Goal: Information Seeking & Learning: Learn about a topic

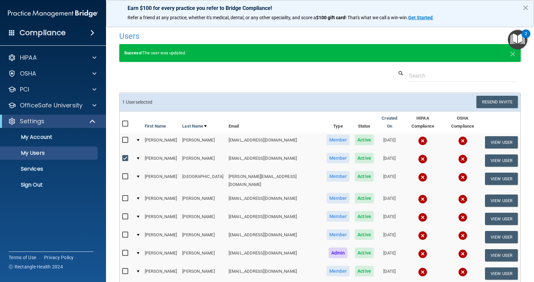
select select "20"
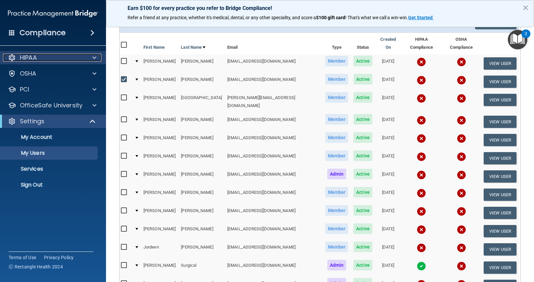
click at [64, 57] on div "HIPAA" at bounding box center [44, 58] width 82 height 8
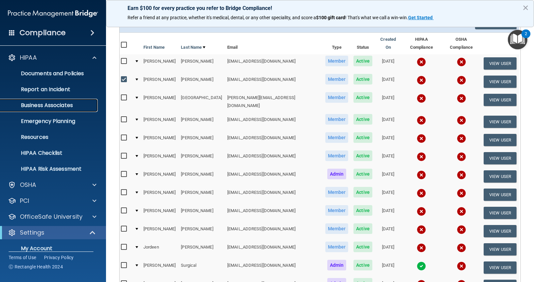
click at [53, 103] on p "Business Associates" at bounding box center [49, 105] width 91 height 7
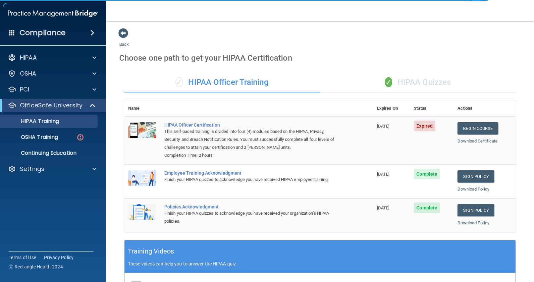
click at [414, 79] on div "✓ HIPAA Quizzes" at bounding box center [418, 83] width 196 height 20
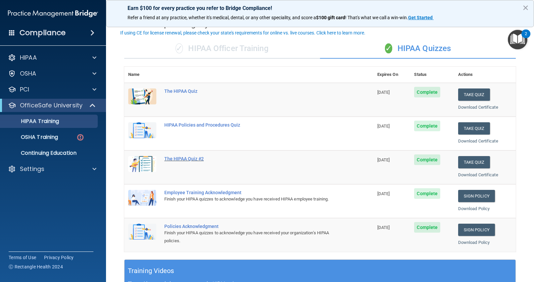
scroll to position [34, 0]
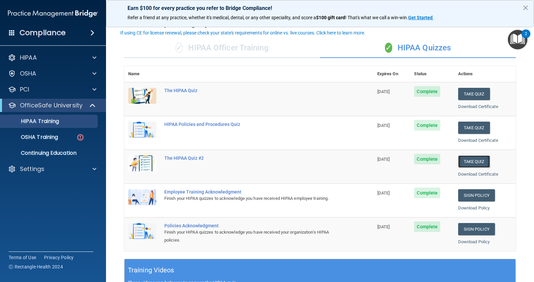
click at [461, 158] on button "Take Quiz" at bounding box center [475, 162] width 32 height 12
